Goal: Use online tool/utility: Use online tool/utility

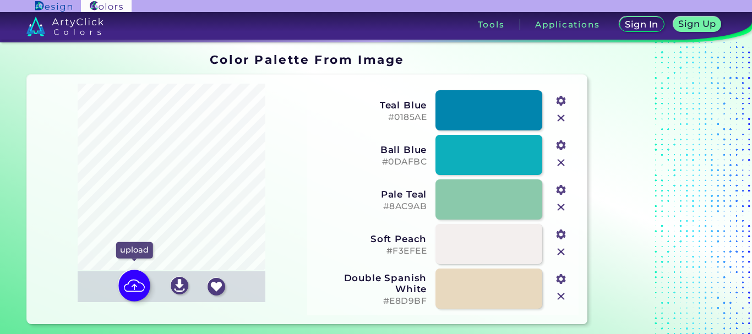
click at [138, 286] on img at bounding box center [134, 286] width 32 height 32
click at [0, 0] on input "file" at bounding box center [0, 0] width 0 height 0
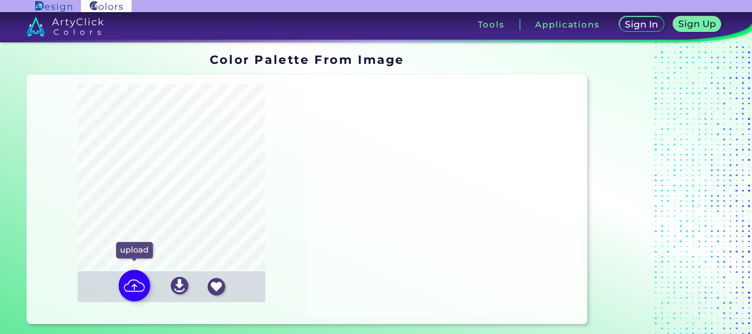
type input "#b3976a"
type input "#807a45"
type input "#adc08a"
type input "#2b1913"
type input "#e5d2aa"
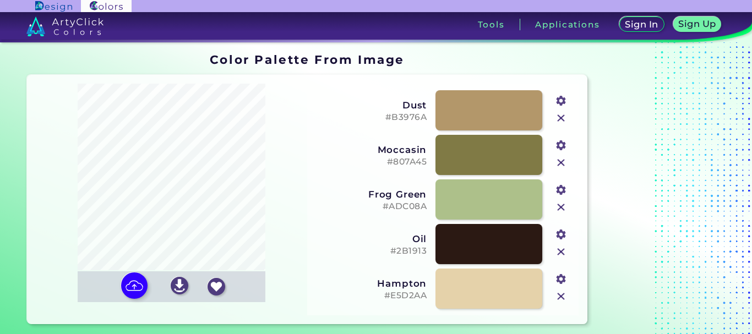
click at [559, 186] on input "#adc08a" at bounding box center [560, 189] width 14 height 14
type input "#95aa6e"
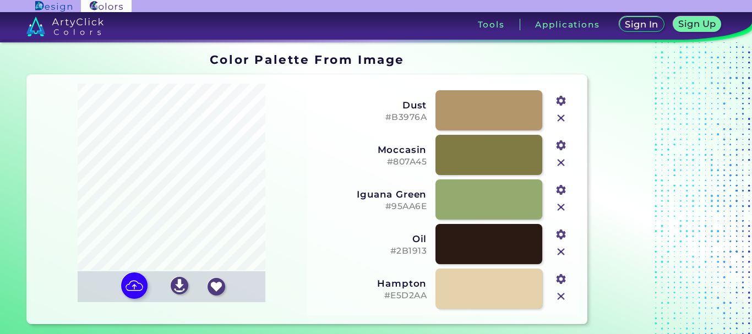
click at [632, 220] on div at bounding box center [661, 189] width 138 height 280
click at [564, 279] on input "#e5d2aa" at bounding box center [560, 278] width 14 height 14
type input "#c48874"
click at [642, 81] on div at bounding box center [661, 189] width 138 height 280
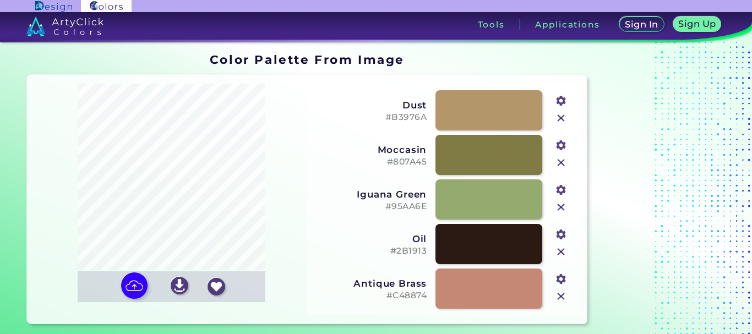
click at [561, 145] on input "#807a45" at bounding box center [560, 144] width 14 height 14
type input "#fff72b"
click at [646, 91] on div at bounding box center [661, 189] width 138 height 280
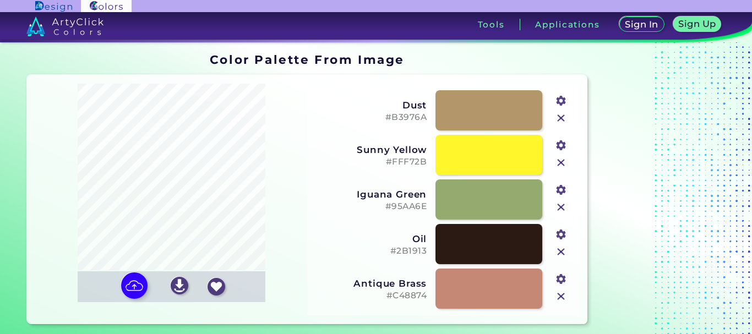
click at [561, 189] on input "#95aa6e" at bounding box center [560, 189] width 14 height 14
click at [670, 236] on div at bounding box center [661, 189] width 138 height 280
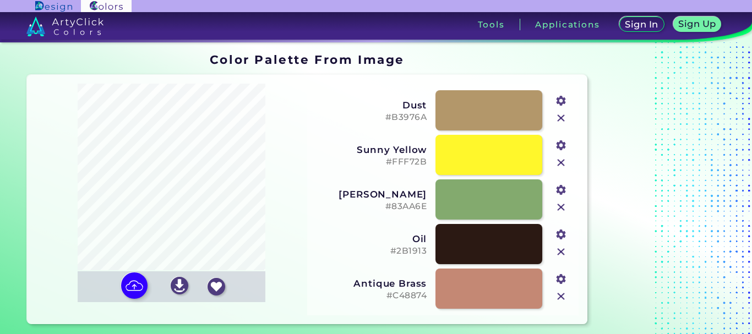
click at [561, 188] on input "#83aa6e" at bounding box center [560, 189] width 14 height 14
click at [740, 227] on section "Color Palette From Image Color Palette From Image Oops - something went wrong. …" at bounding box center [376, 188] width 752 height 293
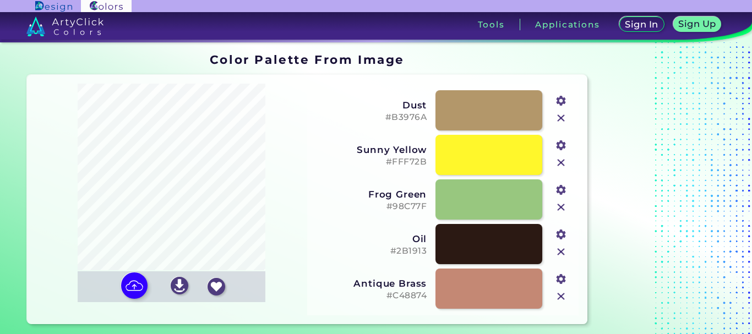
click at [402, 201] on h5 "#98C77F" at bounding box center [370, 206] width 112 height 10
click at [425, 207] on h5 "#98C77F" at bounding box center [370, 206] width 112 height 10
click at [555, 190] on input "#98c77f" at bounding box center [560, 189] width 14 height 14
click at [127, 288] on img at bounding box center [134, 286] width 32 height 32
click at [0, 0] on input "file" at bounding box center [0, 0] width 0 height 0
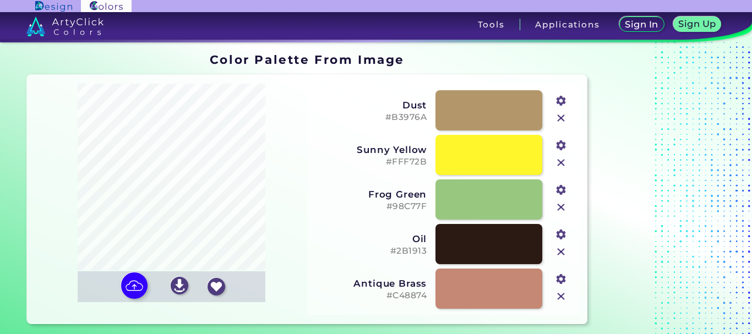
click at [566, 187] on input "#98c77f" at bounding box center [560, 189] width 14 height 14
click at [654, 236] on div at bounding box center [661, 189] width 138 height 280
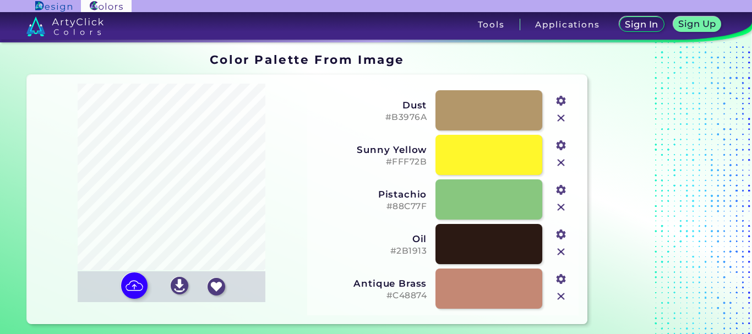
click at [563, 192] on input "#88c77f" at bounding box center [560, 189] width 14 height 14
click at [654, 244] on div at bounding box center [661, 189] width 138 height 280
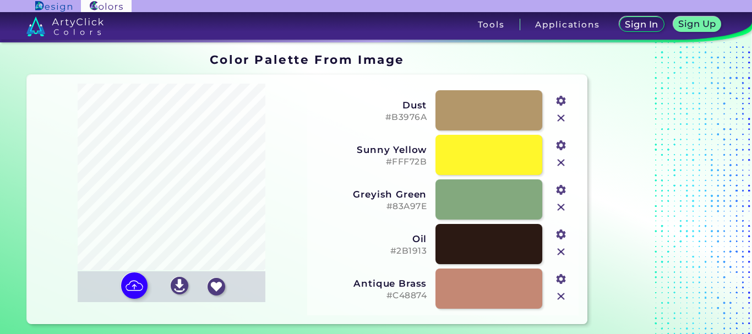
click at [561, 189] on input "#83a97e" at bounding box center [560, 189] width 14 height 14
click at [661, 271] on div at bounding box center [661, 189] width 138 height 280
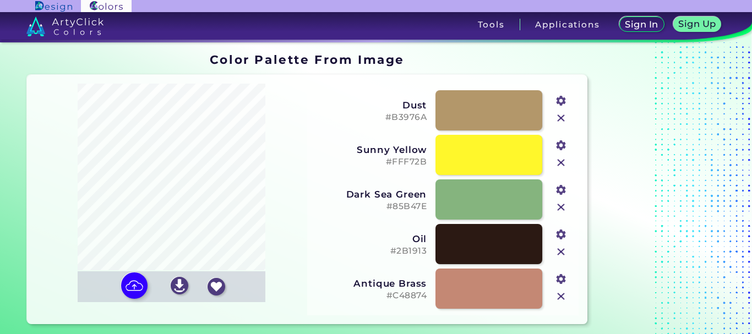
click at [563, 192] on input "#85b47e" at bounding box center [560, 189] width 14 height 14
click at [665, 226] on div at bounding box center [661, 189] width 138 height 280
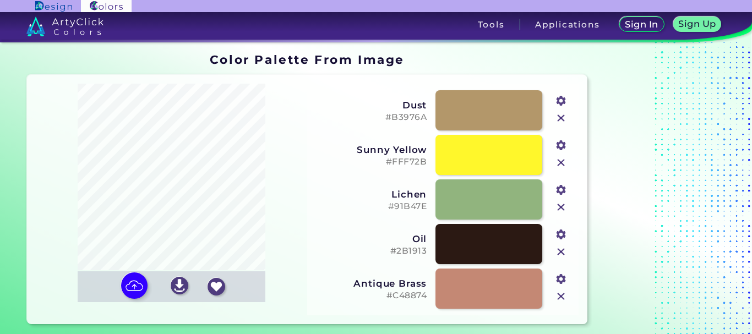
click at [561, 189] on input "#91b47e" at bounding box center [560, 189] width 14 height 14
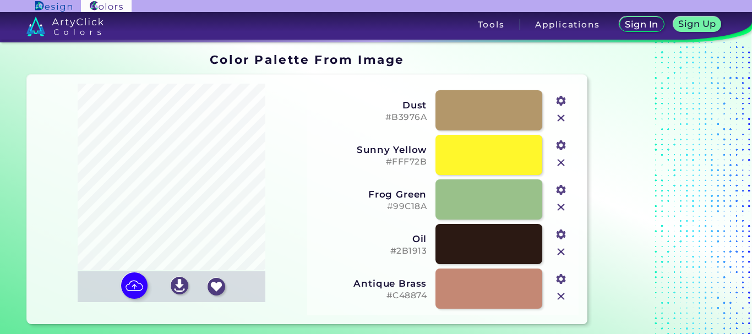
click at [644, 198] on div at bounding box center [661, 189] width 138 height 280
click at [561, 188] on input "#99c18a" at bounding box center [560, 189] width 14 height 14
click at [655, 257] on div at bounding box center [661, 189] width 138 height 280
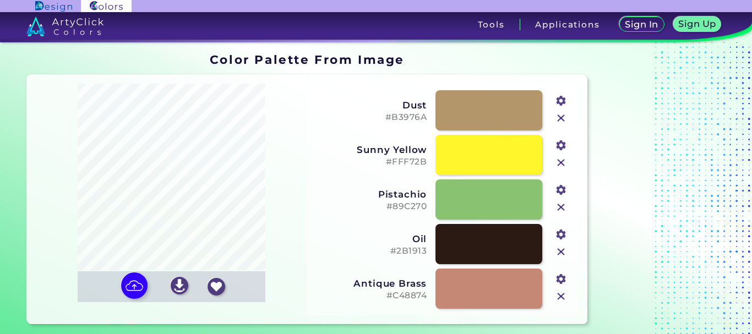
click at [557, 186] on input "#89c270" at bounding box center [560, 189] width 14 height 14
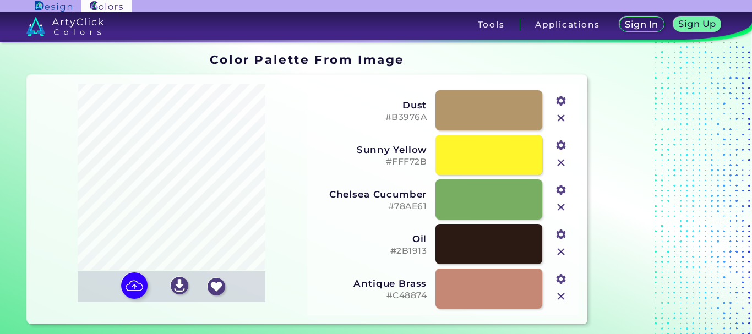
click at [640, 212] on div at bounding box center [661, 189] width 138 height 280
click at [561, 189] on input "#78ae61" at bounding box center [560, 189] width 14 height 14
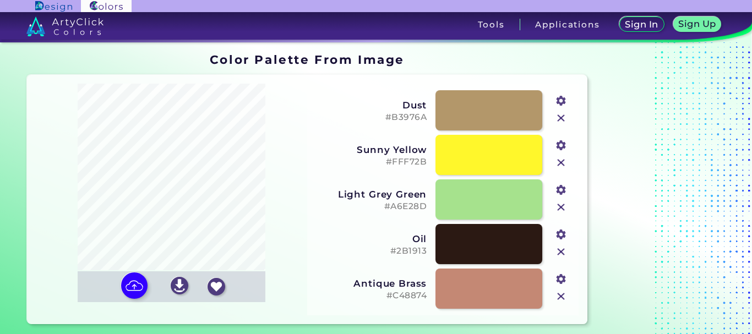
click at [635, 251] on div at bounding box center [661, 189] width 138 height 280
click at [561, 189] on input "#a6e28d" at bounding box center [560, 189] width 14 height 14
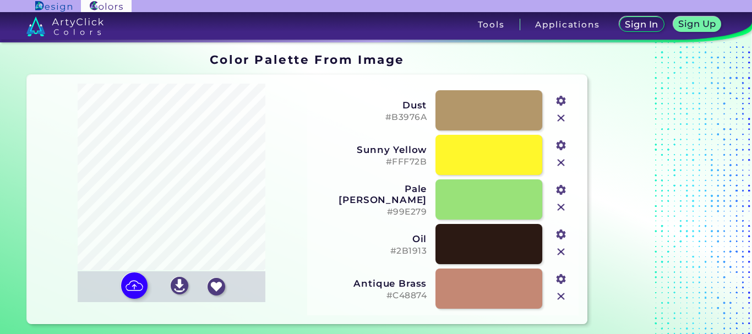
click at [654, 237] on div at bounding box center [661, 189] width 138 height 280
click at [561, 189] on input "#99e279" at bounding box center [560, 189] width 14 height 14
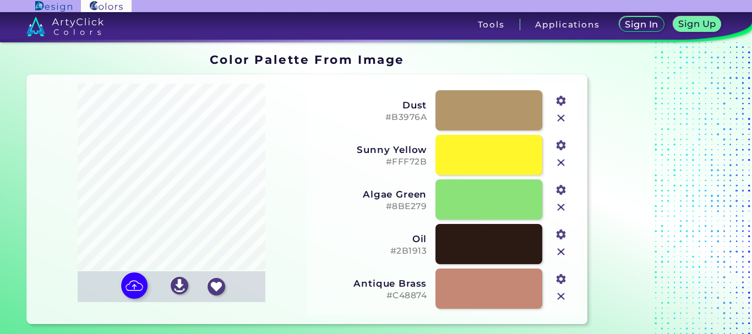
click at [635, 221] on div at bounding box center [661, 189] width 138 height 280
click at [560, 190] on input "#8be279" at bounding box center [560, 189] width 14 height 14
click at [637, 212] on div at bounding box center [661, 189] width 138 height 280
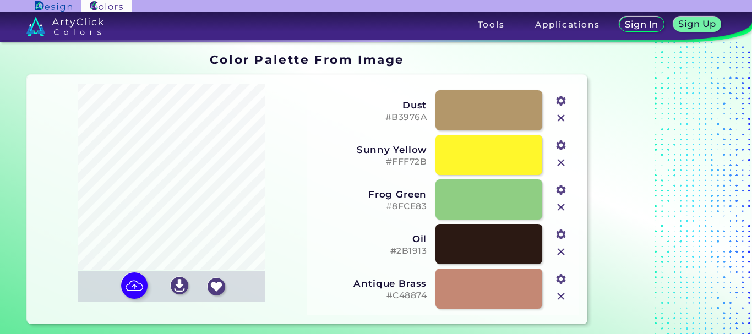
click at [557, 187] on input "#8fce83" at bounding box center [560, 189] width 14 height 14
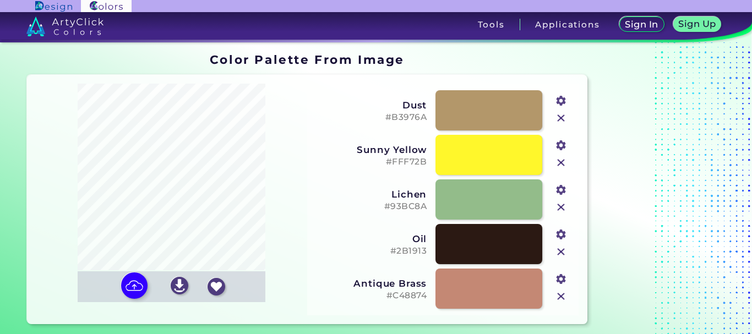
click at [655, 228] on div at bounding box center [661, 189] width 138 height 280
click at [563, 189] on input "#93bc8a" at bounding box center [560, 189] width 14 height 14
click at [558, 189] on input "#93bc8a" at bounding box center [560, 189] width 14 height 14
click at [672, 237] on div at bounding box center [661, 189] width 138 height 280
click at [561, 190] on input "#95bc8a" at bounding box center [560, 189] width 14 height 14
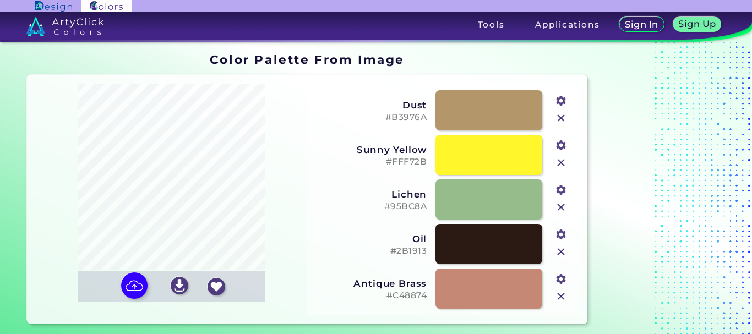
click at [650, 226] on div at bounding box center [661, 189] width 138 height 280
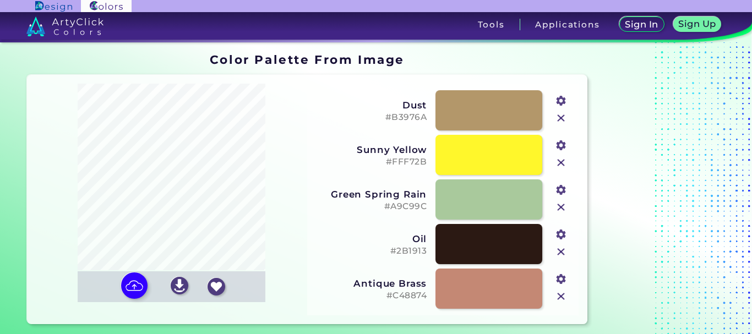
click at [563, 190] on input "#a9c99c" at bounding box center [560, 189] width 14 height 14
click at [559, 190] on input "#a9c99c" at bounding box center [560, 189] width 14 height 14
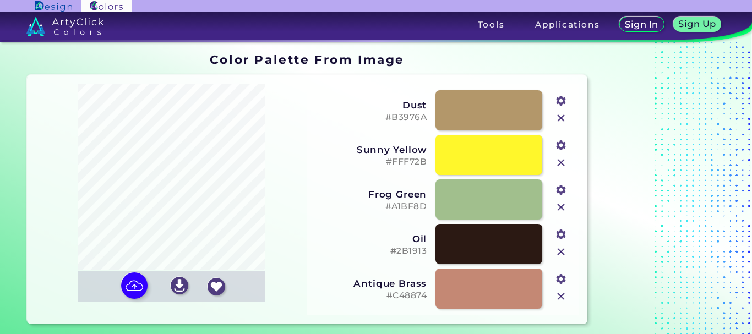
click at [657, 232] on div at bounding box center [661, 189] width 138 height 280
click at [562, 189] on input "#a1bf8d" at bounding box center [560, 189] width 14 height 14
type input "#b0cd98"
click at [654, 214] on div at bounding box center [661, 189] width 138 height 280
